Goal: Contribute content

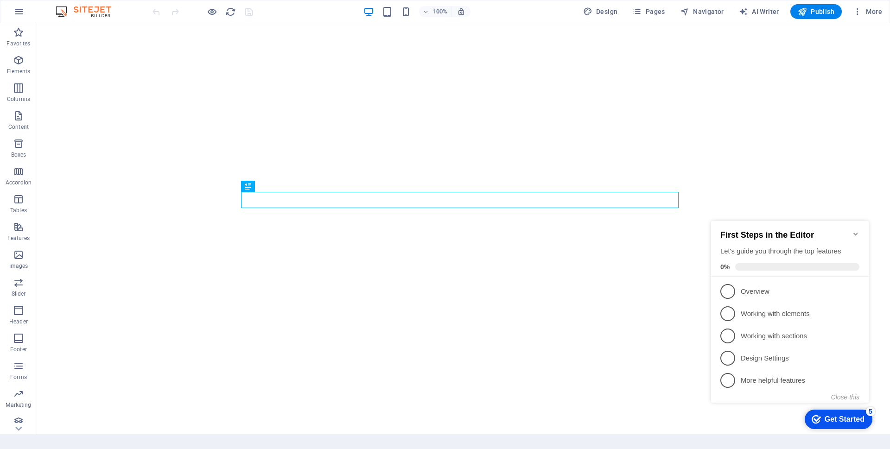
click at [854, 232] on icon "Minimize checklist" at bounding box center [855, 234] width 7 height 7
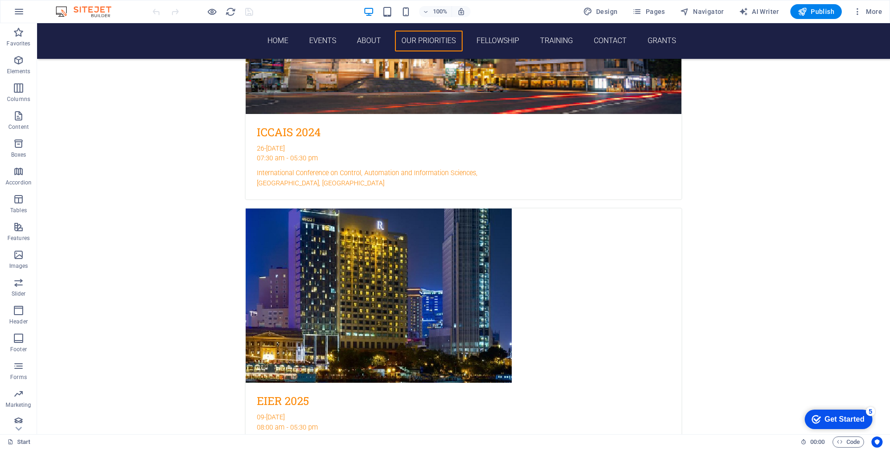
scroll to position [2270, 0]
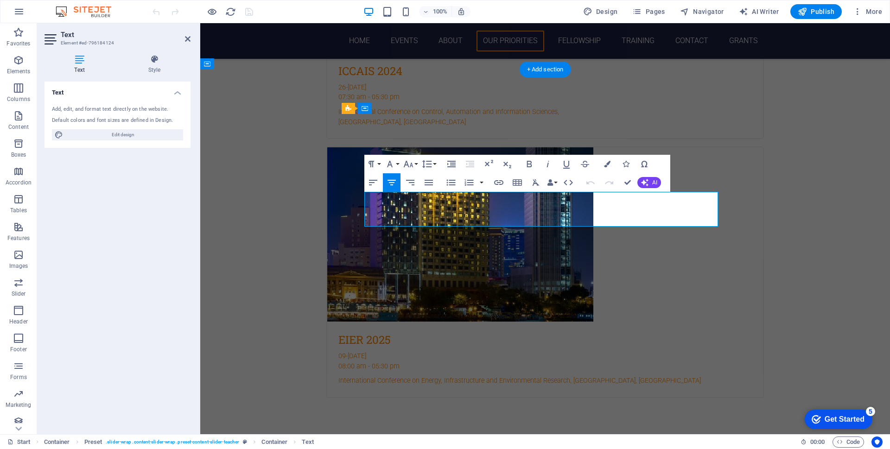
drag, startPoint x: 571, startPoint y: 197, endPoint x: 520, endPoint y: 197, distance: 50.6
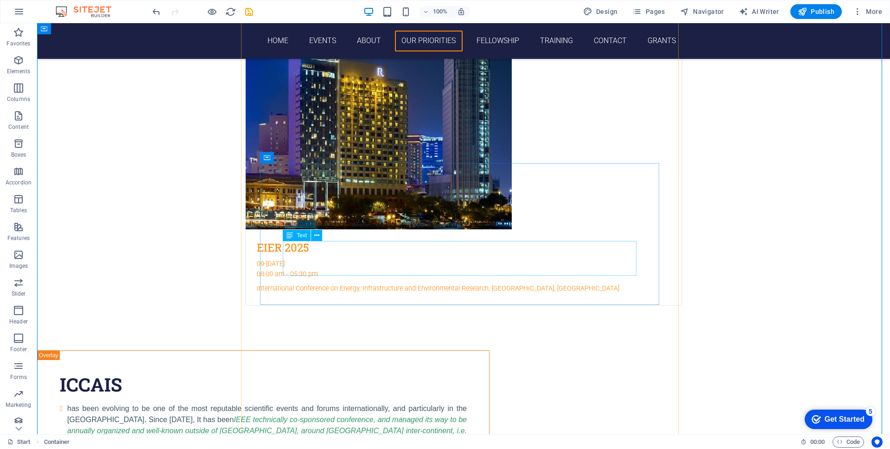
scroll to position [2363, 0]
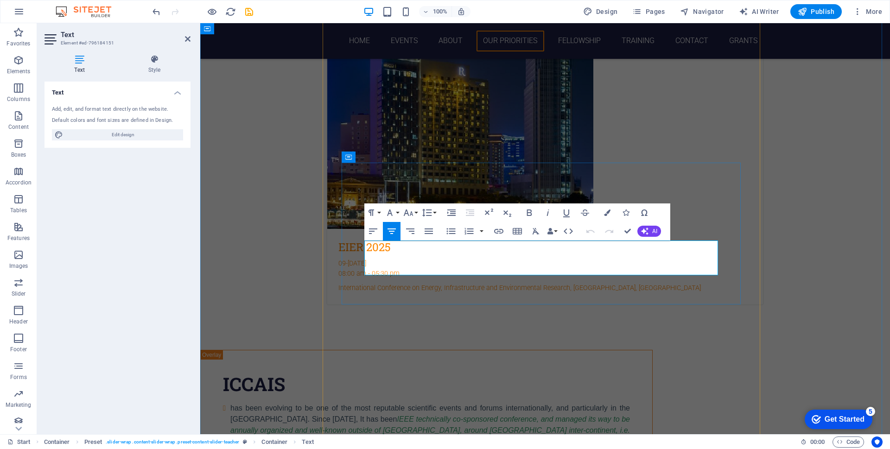
drag, startPoint x: 572, startPoint y: 249, endPoint x: 508, endPoint y: 249, distance: 64.5
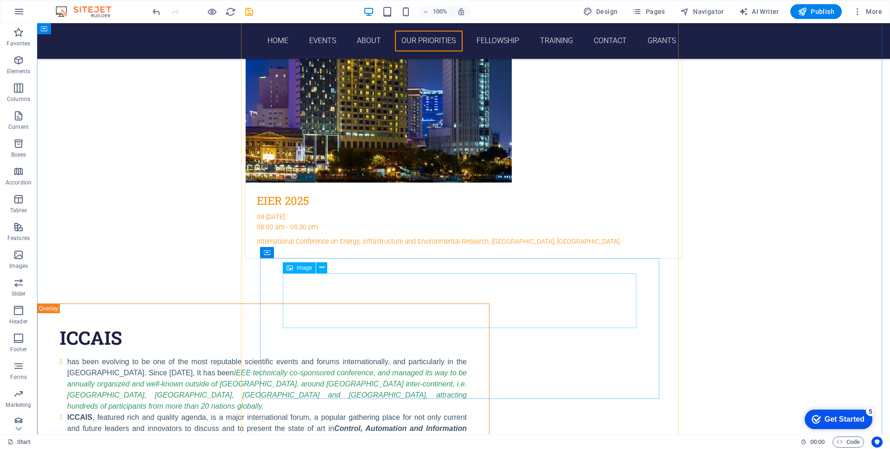
scroll to position [2456, 0]
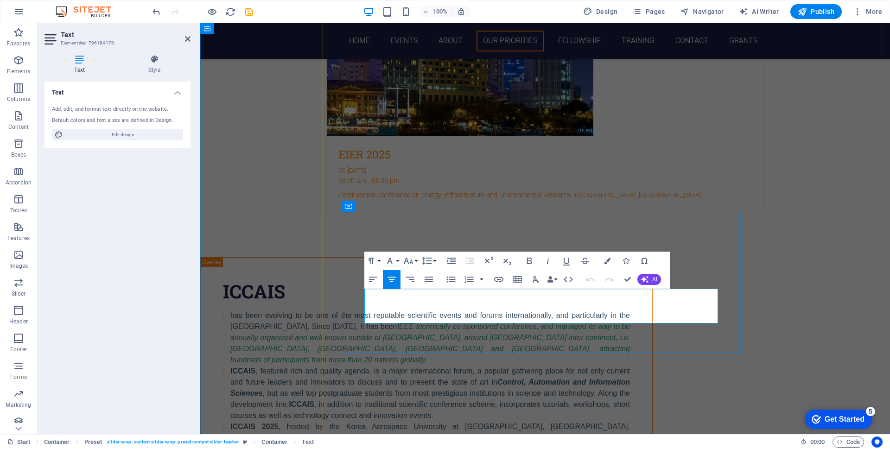
drag, startPoint x: 568, startPoint y: 295, endPoint x: 521, endPoint y: 299, distance: 46.6
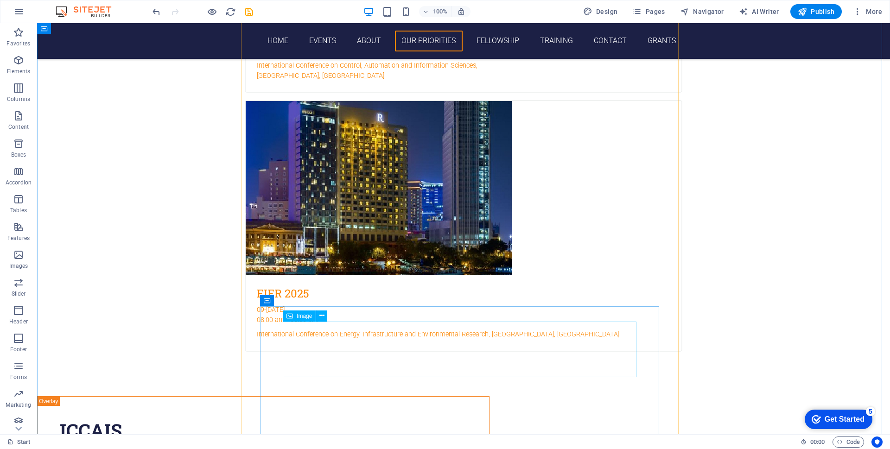
scroll to position [2502, 0]
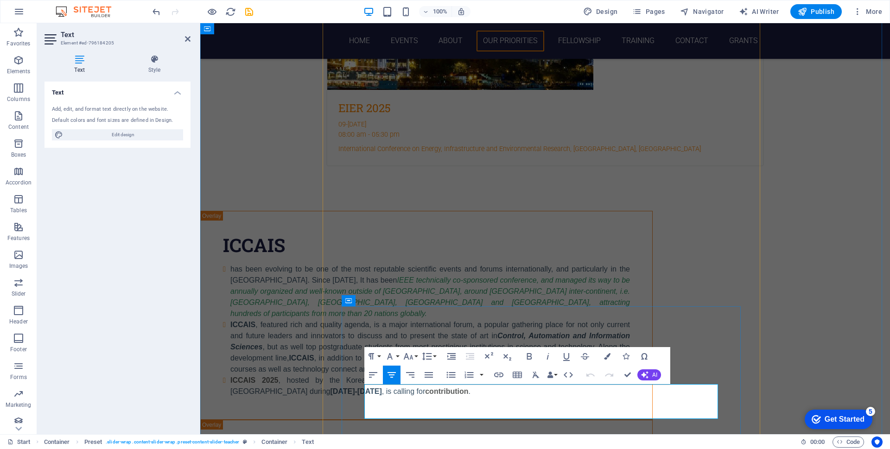
drag, startPoint x: 554, startPoint y: 392, endPoint x: 519, endPoint y: 392, distance: 34.8
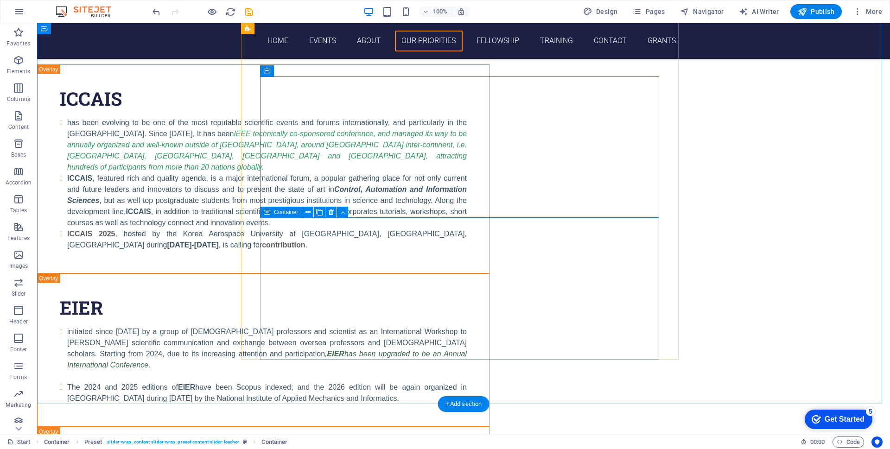
scroll to position [2734, 0]
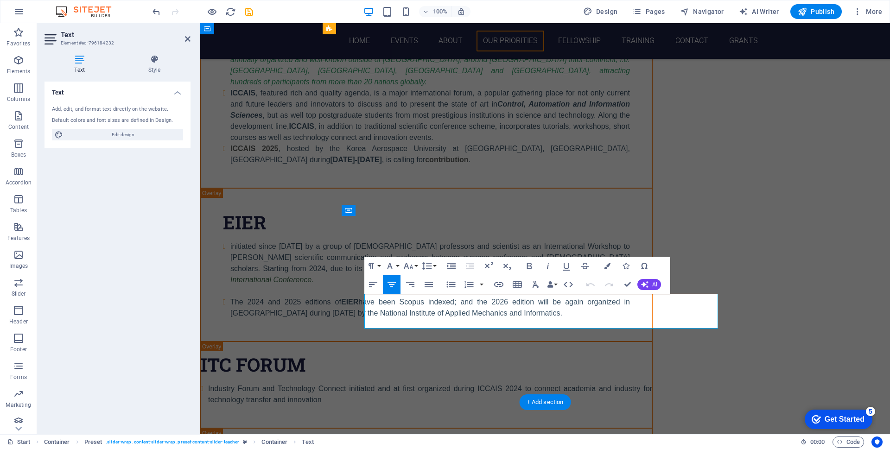
drag, startPoint x: 589, startPoint y: 308, endPoint x: 521, endPoint y: 300, distance: 68.2
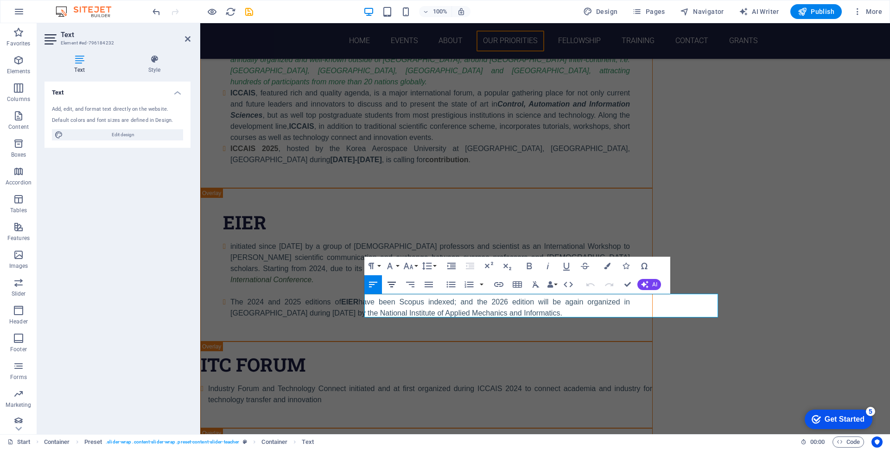
click at [394, 283] on icon "button" at bounding box center [392, 285] width 8 height 6
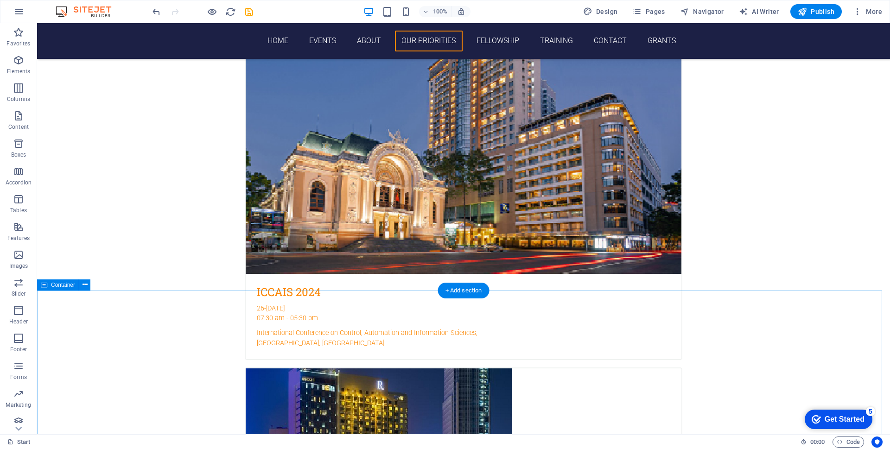
scroll to position [2038, 0]
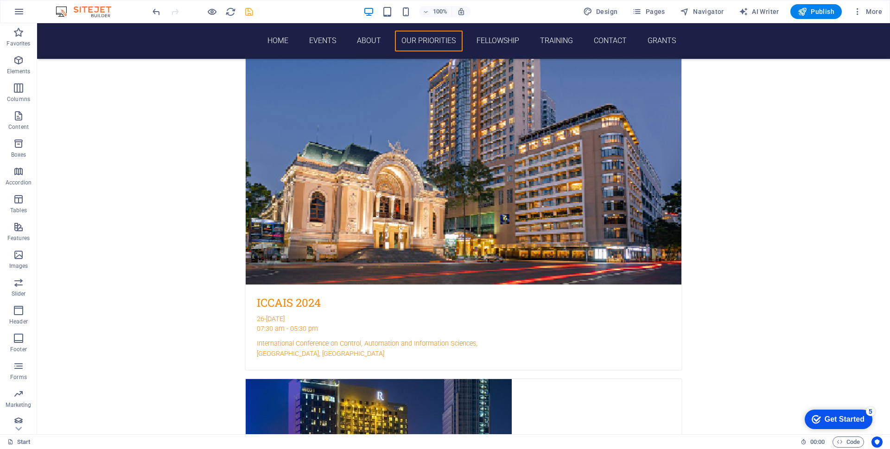
click at [250, 8] on icon "save" at bounding box center [249, 11] width 11 height 11
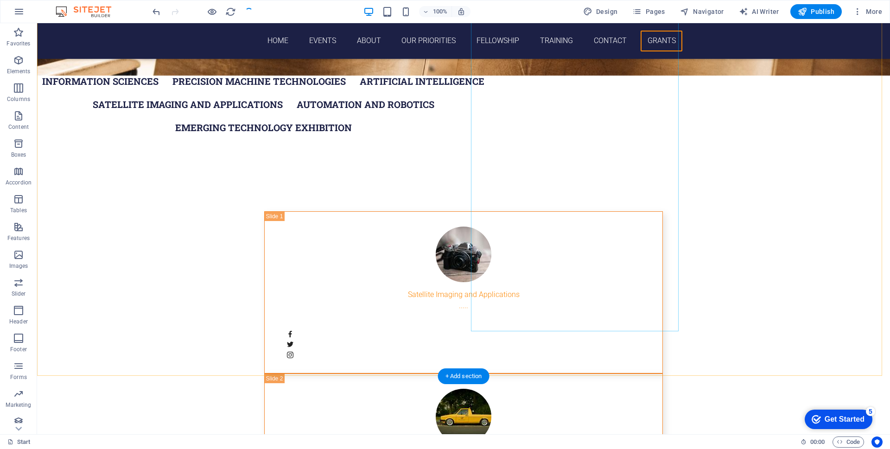
scroll to position [4728, 0]
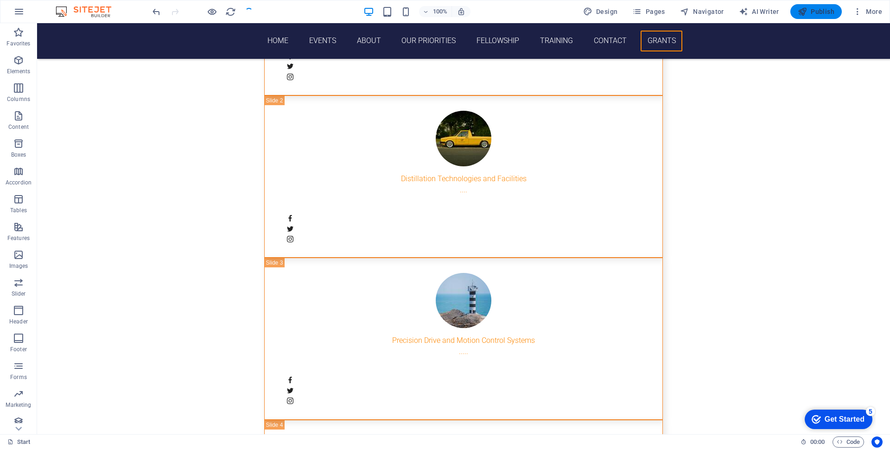
click at [814, 9] on span "Publish" at bounding box center [816, 11] width 37 height 9
click at [830, 12] on span "Publish" at bounding box center [816, 11] width 37 height 9
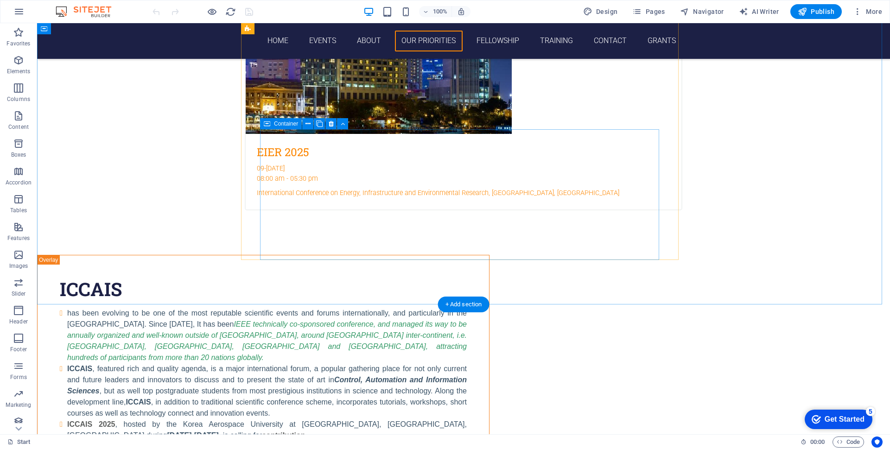
scroll to position [2829, 0]
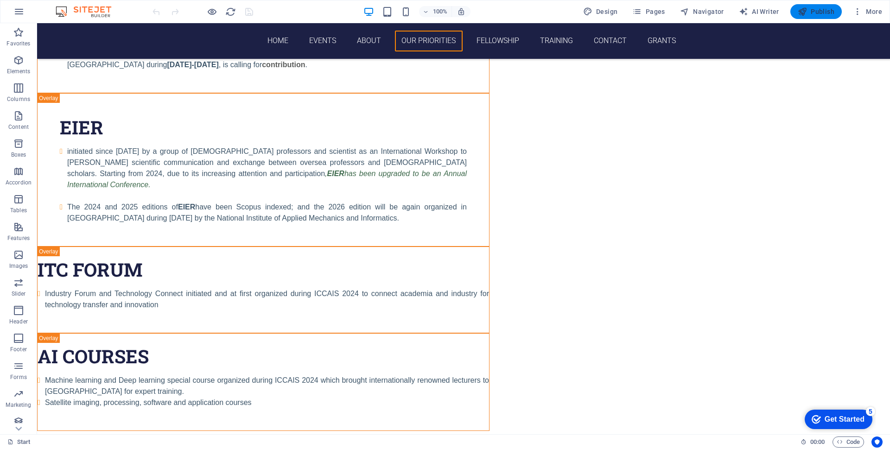
click at [818, 13] on span "Publish" at bounding box center [816, 11] width 37 height 9
